Goal: Task Accomplishment & Management: Manage account settings

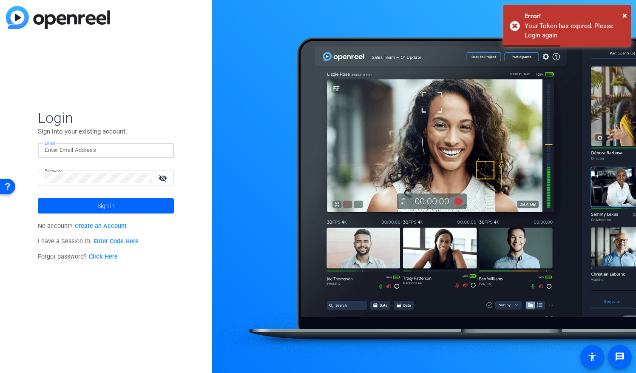
click at [82, 150] on input "Email" at bounding box center [106, 150] width 123 height 10
click at [134, 121] on span "Login" at bounding box center [106, 118] width 136 height 18
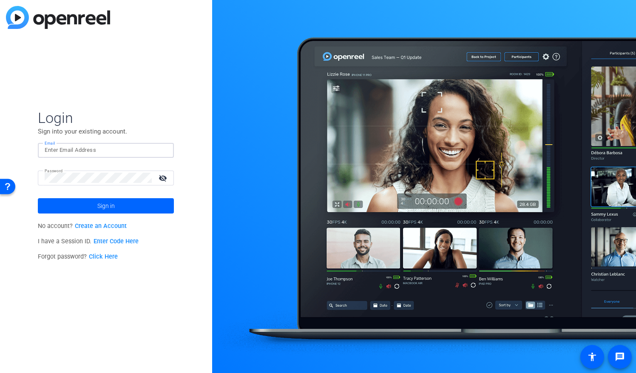
click at [84, 148] on input "Email" at bounding box center [106, 150] width 123 height 10
type input "[EMAIL_ADDRESS][DOMAIN_NAME]"
click at [87, 207] on span at bounding box center [106, 206] width 136 height 20
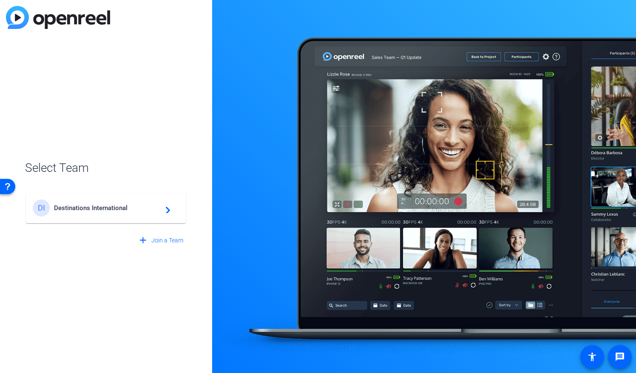
click at [168, 210] on mat-icon "navigate_next" at bounding box center [165, 208] width 10 height 10
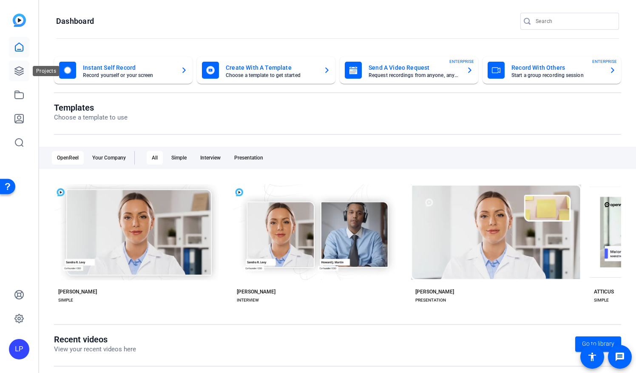
click at [17, 74] on icon at bounding box center [19, 71] width 9 height 9
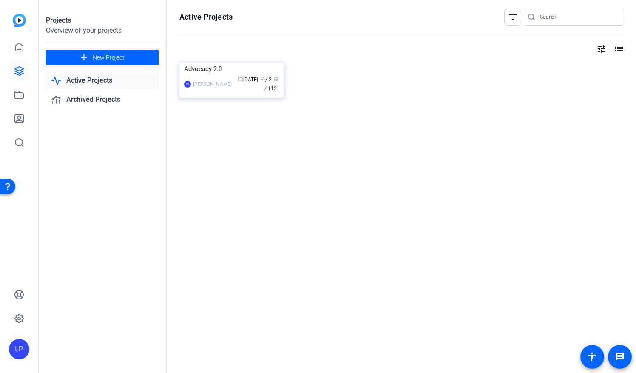
click at [94, 80] on link "Active Projects" at bounding box center [102, 80] width 113 height 17
click at [209, 75] on div "Advocacy 2.0" at bounding box center [231, 69] width 95 height 13
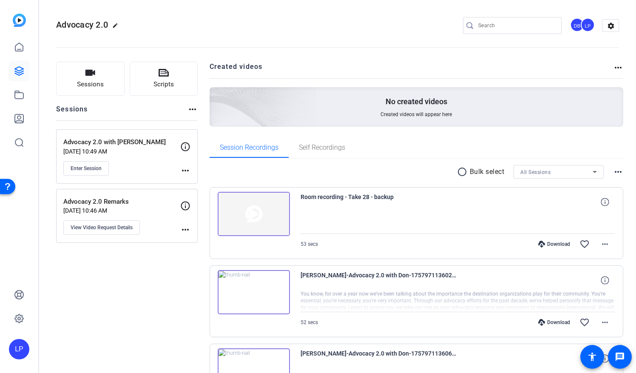
click at [130, 202] on p "Advocacy 2.0 Remarks" at bounding box center [121, 202] width 117 height 10
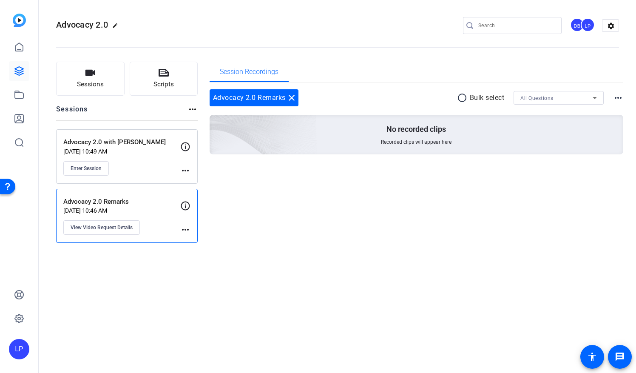
click at [131, 157] on div "Advocacy 2.0 with Don [DATE] 10:49 AM Enter Session" at bounding box center [121, 156] width 117 height 38
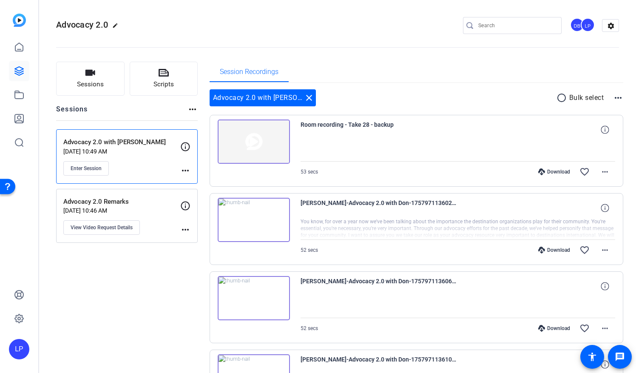
click at [137, 212] on p "[DATE] 10:46 AM" at bounding box center [121, 210] width 117 height 7
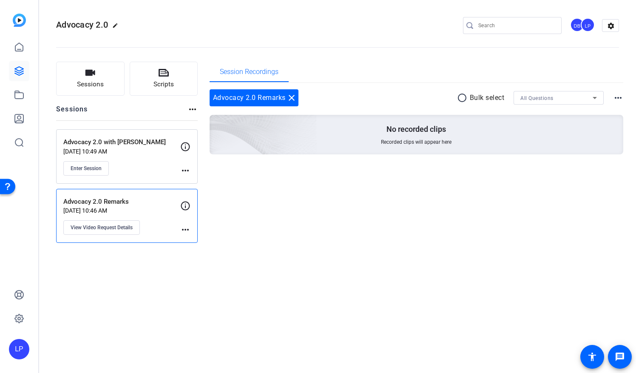
click at [116, 149] on p "[DATE] 10:49 AM" at bounding box center [121, 151] width 117 height 7
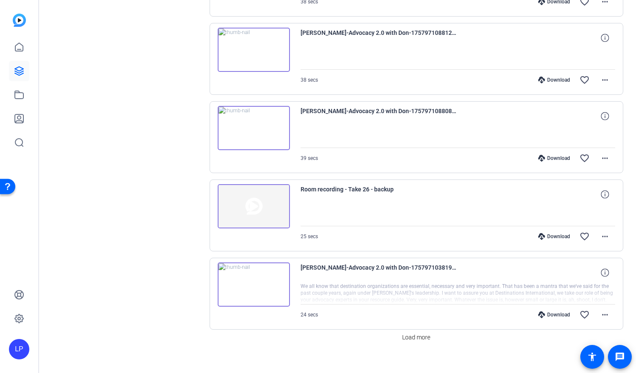
scroll to position [567, 0]
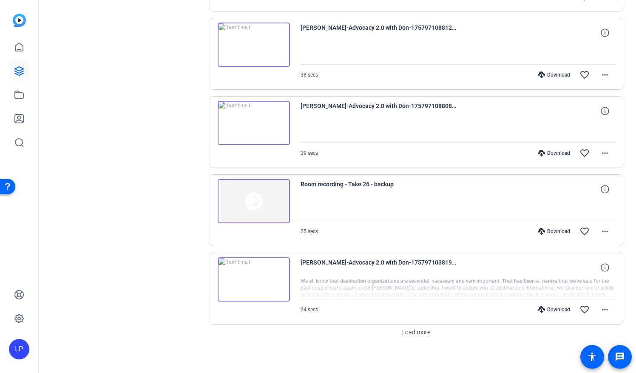
click at [253, 275] on img at bounding box center [254, 279] width 72 height 44
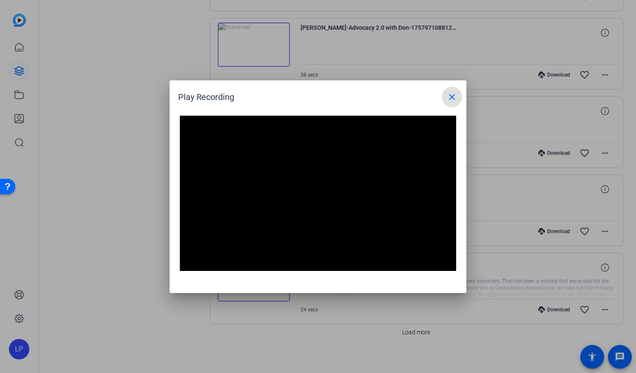
click at [456, 95] on mat-icon "close" at bounding box center [452, 97] width 10 height 10
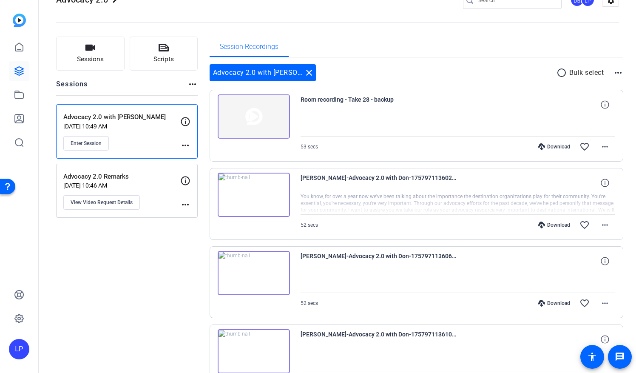
scroll to position [0, 0]
